Goal: Information Seeking & Learning: Learn about a topic

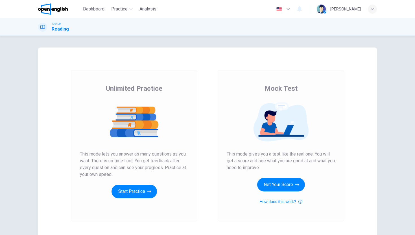
click at [2, 234] on div "Unlimited Practice Mock Test Unlimited Practice This mode lets you answer as ma…" at bounding box center [207, 135] width 415 height 199
click at [307, 25] on div "TOEFL® Reading" at bounding box center [207, 27] width 357 height 11
click at [245, 38] on div "Unlimited Practice Mock Test Unlimited Practice This mode lets you answer as ma…" at bounding box center [207, 135] width 415 height 199
click at [278, 182] on button "Get Your Score" at bounding box center [281, 185] width 48 height 14
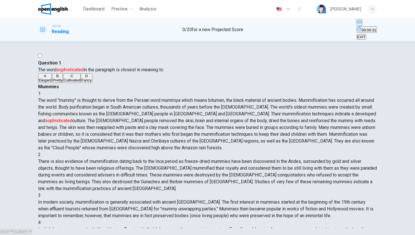
click at [362, 29] on span "00:00:31" at bounding box center [369, 30] width 15 height 4
click at [328, 119] on span "The word "mummy" is thought to derive from the Persian word mummiya which means…" at bounding box center [207, 123] width 338 height 53
click at [81, 83] on button "D Fancy" at bounding box center [86, 78] width 11 height 10
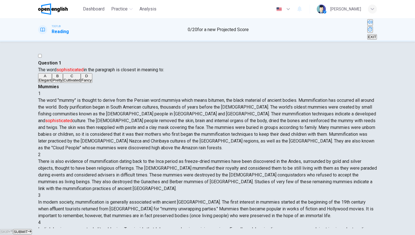
click at [28, 229] on span "SUBMIT" at bounding box center [21, 231] width 14 height 4
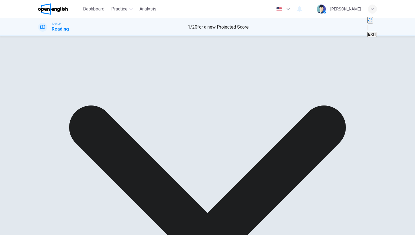
scroll to position [0, 0]
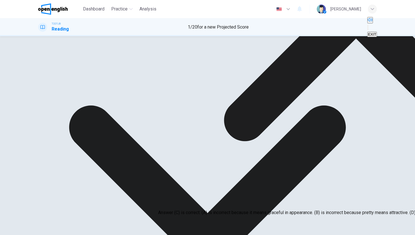
click at [259, 141] on icon at bounding box center [356, 9] width 264 height 264
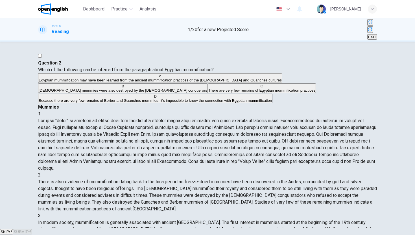
scroll to position [84, 0]
click at [138, 82] on span "Egyptian mummification may have been learned from the ancient mummification pra…" at bounding box center [160, 80] width 243 height 4
click at [28, 229] on span "SUBMIT" at bounding box center [21, 231] width 14 height 4
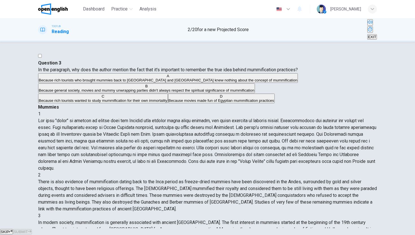
scroll to position [140, 0]
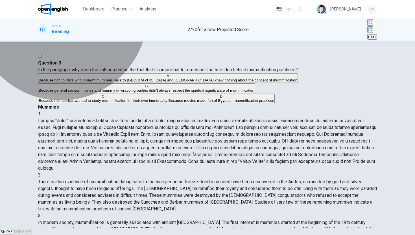
click at [109, 92] on span "Because general society, movies and mummy unwrapping parties didn't always resp…" at bounding box center [147, 90] width 216 height 4
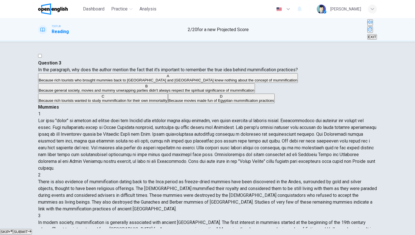
click at [28, 229] on span "SUBMIT" at bounding box center [21, 231] width 14 height 4
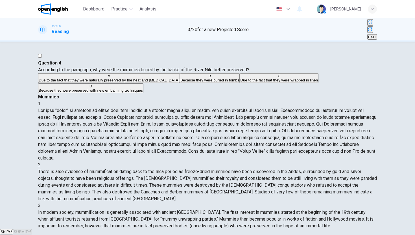
scroll to position [231, 0]
click at [75, 82] on span "Due to the fact that they were naturally preserved by the heat and [MEDICAL_DAT…" at bounding box center [109, 80] width 141 height 4
click at [32, 229] on button "SUBMIT" at bounding box center [22, 231] width 19 height 5
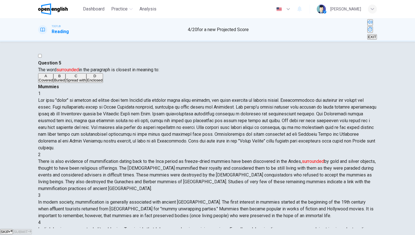
scroll to position [120, 0]
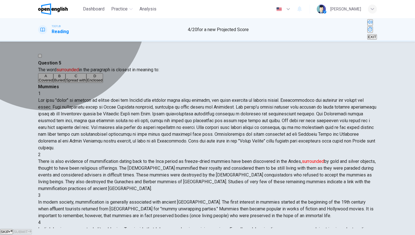
click at [53, 83] on button "A Covered" at bounding box center [45, 78] width 15 height 10
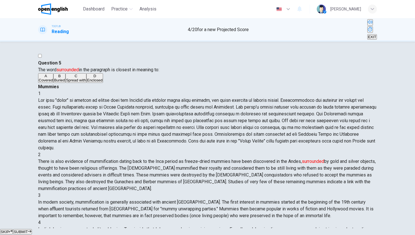
click at [66, 83] on button "B Buried" at bounding box center [59, 78] width 12 height 10
click at [28, 229] on span "SUBMIT" at bounding box center [21, 231] width 14 height 4
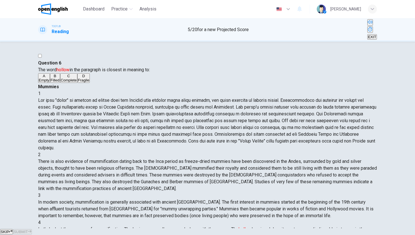
scroll to position [210, 0]
click at [50, 83] on button "A Empty" at bounding box center [44, 78] width 12 height 10
click at [28, 229] on span "SUBMIT" at bounding box center [21, 231] width 14 height 4
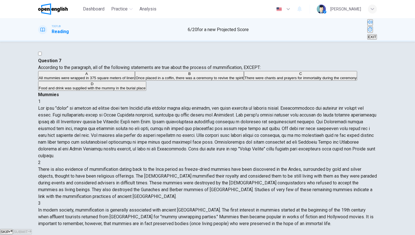
scroll to position [214, 0]
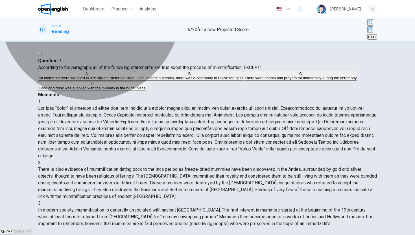
click at [134, 80] on span "All mummies were wrapped in 375 square meters of linen" at bounding box center [87, 78] width 96 height 4
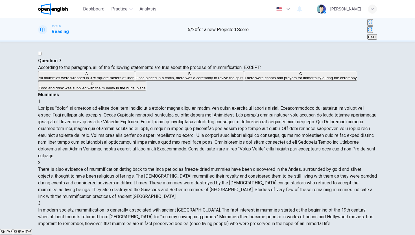
scroll to position [216, 0]
click at [32, 229] on button "SUBMIT" at bounding box center [22, 231] width 19 height 5
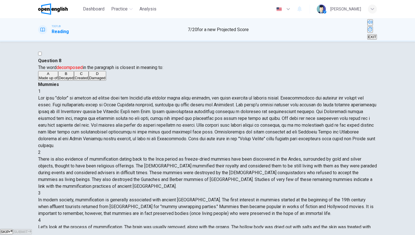
scroll to position [240, 0]
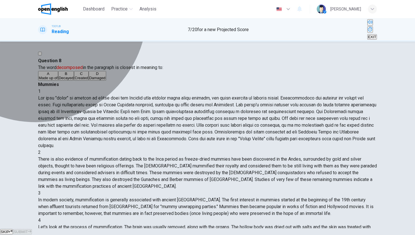
click at [74, 81] on button "B Decayed" at bounding box center [66, 76] width 16 height 10
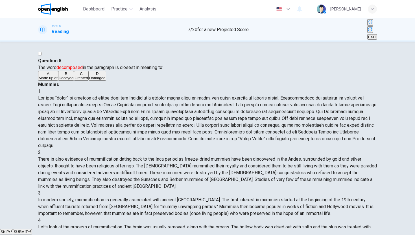
click at [32, 229] on button "SUBMIT" at bounding box center [22, 231] width 19 height 5
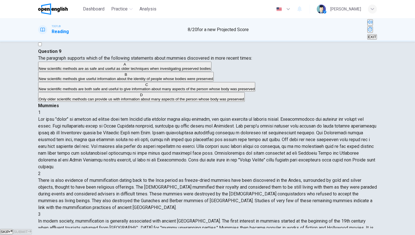
scroll to position [292, 0]
click at [126, 71] on span "New scientific methods are as safe and useful as older techniques when investig…" at bounding box center [125, 68] width 172 height 4
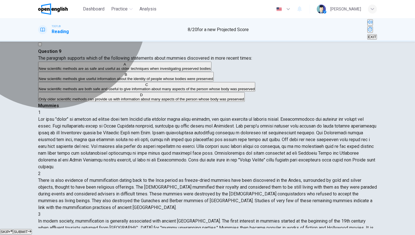
click at [99, 91] on span "New scientific methods are both safe and useful to give information about many …" at bounding box center [147, 89] width 216 height 4
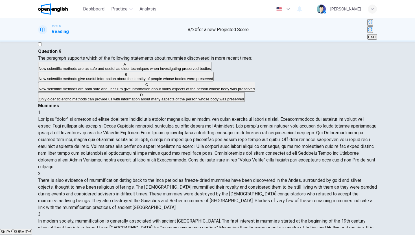
click at [28, 229] on span "SUBMIT" at bounding box center [21, 231] width 14 height 4
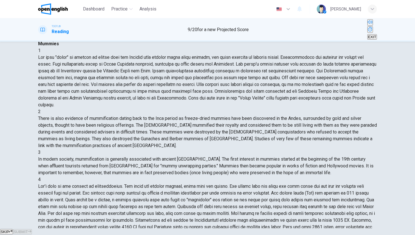
click at [69, 39] on span "Relics" at bounding box center [72, 37] width 10 height 4
click at [28, 229] on span "SUBMIT" at bounding box center [21, 231] width 14 height 4
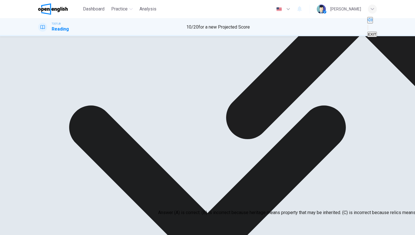
click at [258, 179] on icon at bounding box center [362, 3] width 409 height 409
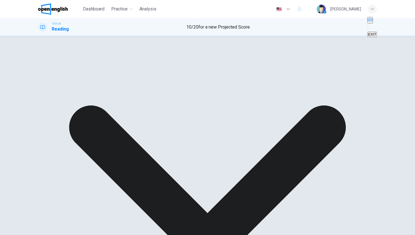
scroll to position [43, 0]
drag, startPoint x: 227, startPoint y: 160, endPoint x: 299, endPoint y: 176, distance: 73.8
drag, startPoint x: 228, startPoint y: 160, endPoint x: 259, endPoint y: 163, distance: 31.2
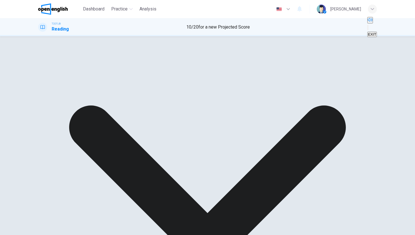
drag, startPoint x: 259, startPoint y: 163, endPoint x: 302, endPoint y: 175, distance: 44.2
drag, startPoint x: 303, startPoint y: 177, endPoint x: 275, endPoint y: 160, distance: 32.8
drag, startPoint x: 274, startPoint y: 160, endPoint x: 338, endPoint y: 173, distance: 65.5
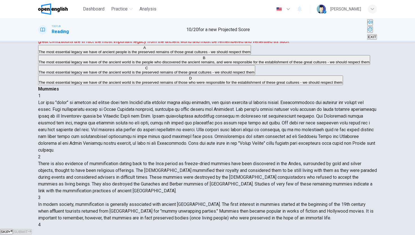
scroll to position [38, 0]
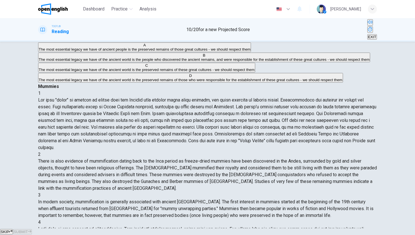
click at [83, 51] on span "The most essential legacy we have of ancient people is the preserved remains of…" at bounding box center [145, 49] width 212 height 4
click at [32, 229] on button "SUBMIT" at bounding box center [22, 231] width 19 height 5
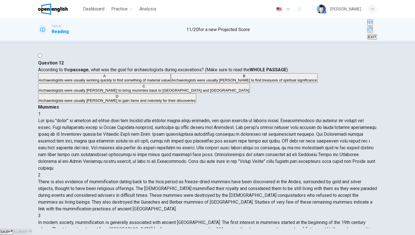
scroll to position [0, 0]
click at [219, 110] on div "1" at bounding box center [207, 113] width 339 height 7
click at [242, 110] on div "1" at bounding box center [207, 140] width 339 height 61
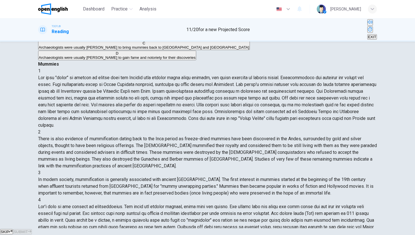
scroll to position [42, 0]
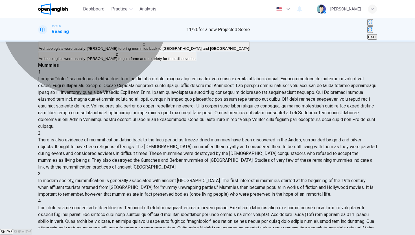
click at [132, 40] on span "Archaeologists were usually working quickly to find something of material value" at bounding box center [105, 38] width 132 height 4
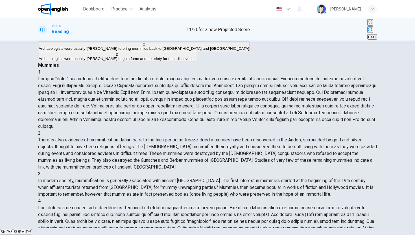
scroll to position [16, 0]
click at [32, 229] on button "SUBMIT" at bounding box center [22, 231] width 19 height 5
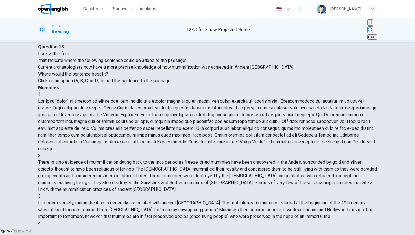
scroll to position [18, 0]
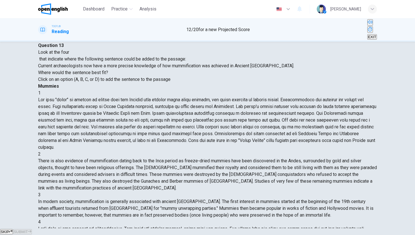
click at [32, 229] on button "SUBMIT" at bounding box center [22, 231] width 19 height 5
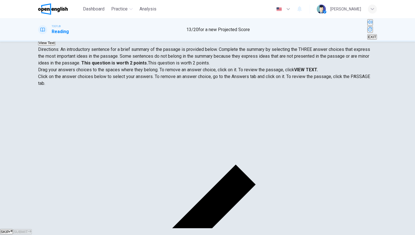
scroll to position [109, 0]
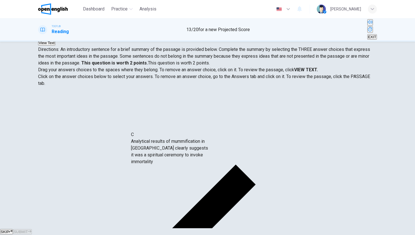
drag, startPoint x: 85, startPoint y: 164, endPoint x: 179, endPoint y: 131, distance: 100.0
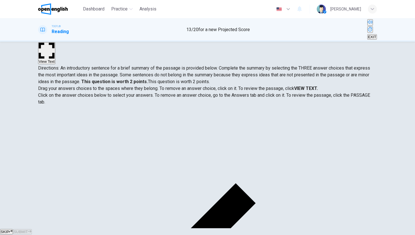
scroll to position [24, 0]
drag, startPoint x: 76, startPoint y: 138, endPoint x: 189, endPoint y: 159, distance: 114.9
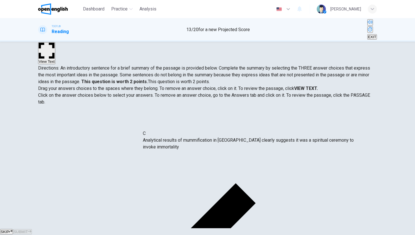
drag, startPoint x: 168, startPoint y: 157, endPoint x: 168, endPoint y: 133, distance: 23.2
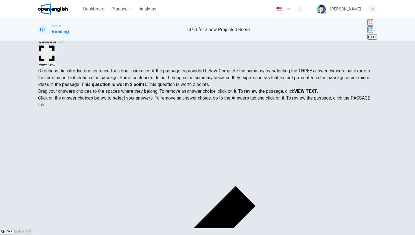
scroll to position [29, 0]
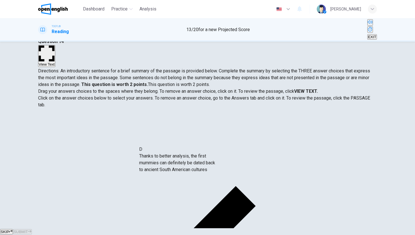
drag, startPoint x: 84, startPoint y: 141, endPoint x: 190, endPoint y: 172, distance: 109.5
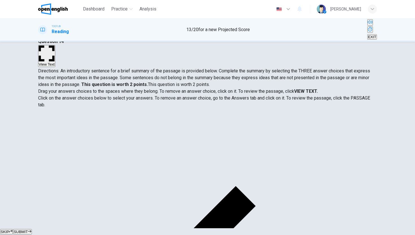
scroll to position [0, 0]
click at [28, 229] on span "SUBMIT" at bounding box center [21, 231] width 14 height 4
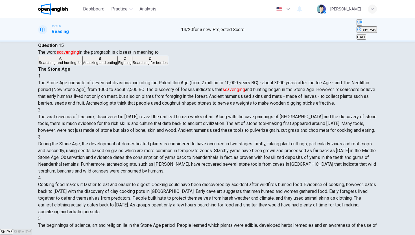
scroll to position [12, 0]
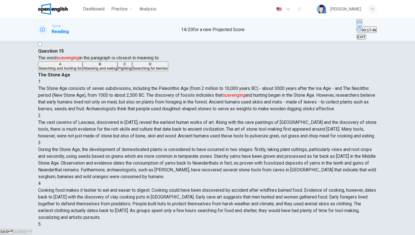
click at [362, 28] on span "00:17:48" at bounding box center [369, 30] width 15 height 4
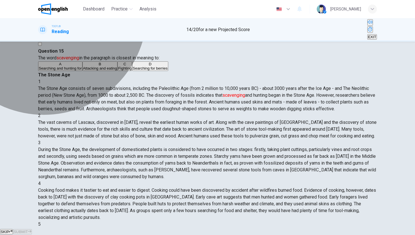
click at [92, 71] on button "B Attacking and eating" at bounding box center [99, 66] width 35 height 10
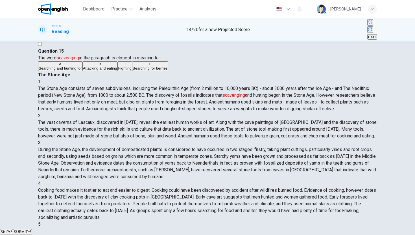
click at [133, 70] on span "Searching for berries" at bounding box center [150, 68] width 35 height 4
click at [32, 229] on button "SUBMIT" at bounding box center [22, 231] width 19 height 5
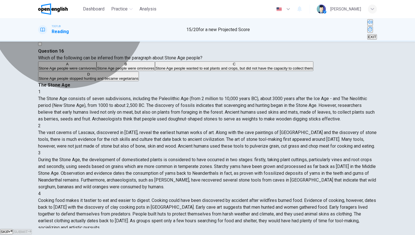
click at [116, 70] on span "Stone Age people were omnivores" at bounding box center [125, 68] width 57 height 4
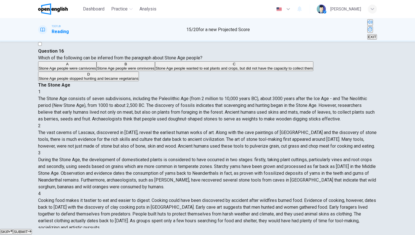
click at [28, 229] on span "SUBMIT" at bounding box center [21, 231] width 14 height 4
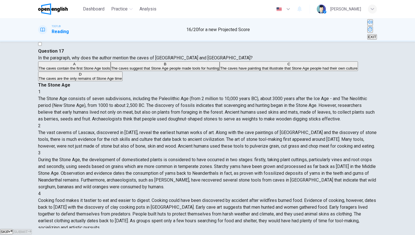
scroll to position [38, 0]
drag, startPoint x: 227, startPoint y: 95, endPoint x: 239, endPoint y: 97, distance: 12.1
click at [239, 130] on span "The vast caverns of Lascaux, discovered in [DATE], reveal the earliest human wo…" at bounding box center [207, 139] width 339 height 19
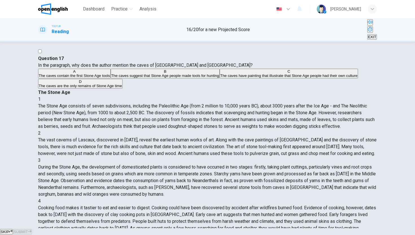
scroll to position [0, 0]
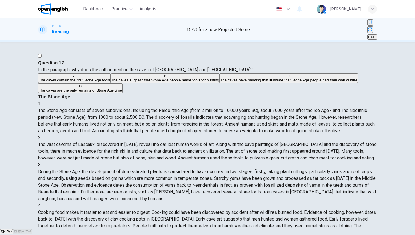
click at [220, 82] on span "The caves have painting that illustrate that Stone Age people had their own cul…" at bounding box center [288, 80] width 137 height 4
click at [28, 229] on span "SUBMIT" at bounding box center [21, 231] width 14 height 4
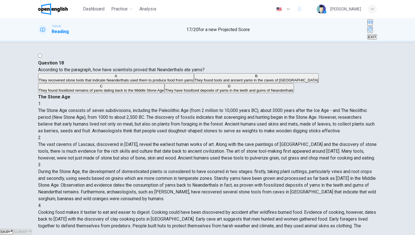
scroll to position [53, 0]
click at [292, 10] on icon "button" at bounding box center [288, 9] width 7 height 7
click at [305, 234] on div at bounding box center [207, 235] width 415 height 0
click at [278, 100] on div "1 The Stone Age consists of seven subdivisions, including the Paleolithic Age (…" at bounding box center [207, 201] width 339 height 203
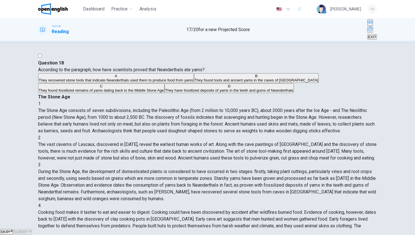
click at [149, 94] on div "A They recovered stone tools that indicate Neanderthals used them to produce fo…" at bounding box center [207, 83] width 339 height 20
click at [194, 83] on button "B They found tools and ancient yams in the caves of [GEOGRAPHIC_DATA]" at bounding box center [256, 78] width 125 height 10
click at [141, 82] on span "They recovered stone tools that indicate Neanderthals used them to produce food…" at bounding box center [116, 80] width 155 height 4
click at [144, 94] on div "A They recovered stone tools that indicate Neanderthals used them to produce fo…" at bounding box center [207, 83] width 339 height 20
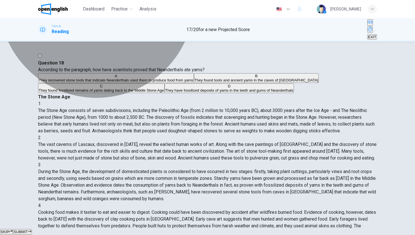
click at [194, 83] on button "B They found tools and ancient yams in the caves of [GEOGRAPHIC_DATA]" at bounding box center [256, 78] width 125 height 10
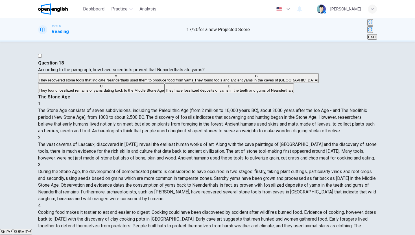
click at [138, 92] on span "They found fossilized remains of yams dating back to the Middle Stone Age" at bounding box center [101, 90] width 125 height 4
click at [194, 83] on button "B They found tools and ancient yams in the caves of [GEOGRAPHIC_DATA]" at bounding box center [256, 78] width 125 height 10
click at [118, 92] on span "They found fossilized remains of yams dating back to the Middle Stone Age" at bounding box center [101, 90] width 125 height 4
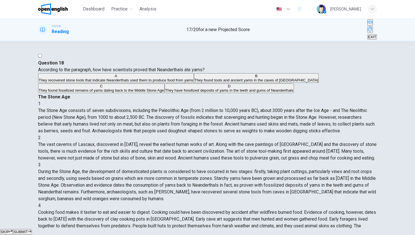
click at [165, 92] on span "They have fossilized deposits of yams in the teeth and gums of Neanderthals" at bounding box center [229, 90] width 128 height 4
click at [31, 229] on icon "button" at bounding box center [29, 230] width 3 height 3
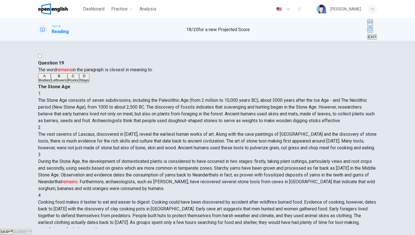
scroll to position [99, 0]
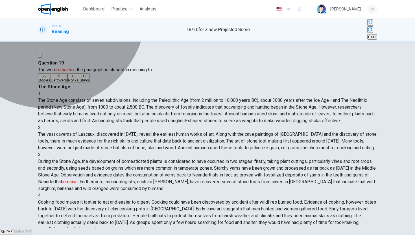
click at [68, 83] on button "B Leftovers" at bounding box center [59, 78] width 17 height 10
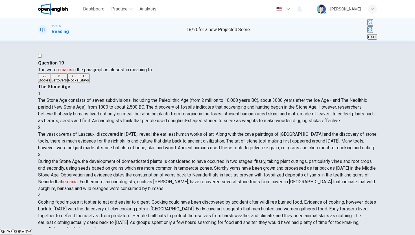
click at [28, 229] on span "SUBMIT" at bounding box center [21, 231] width 14 height 4
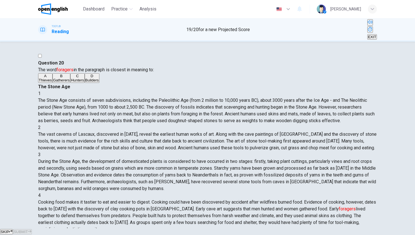
scroll to position [162, 0]
click at [74, 82] on span "Hunters" at bounding box center [77, 80] width 13 height 4
click at [31, 229] on icon "button" at bounding box center [29, 230] width 3 height 3
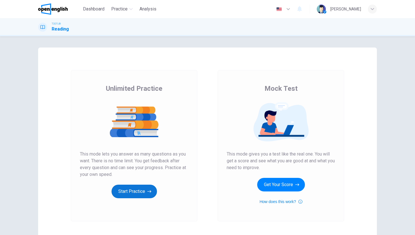
click at [133, 186] on button "Start Practice" at bounding box center [134, 191] width 45 height 14
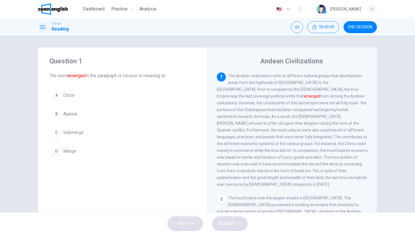
click at [355, 23] on button "END SESSION" at bounding box center [360, 27] width 33 height 12
